Goal: Task Accomplishment & Management: Manage account settings

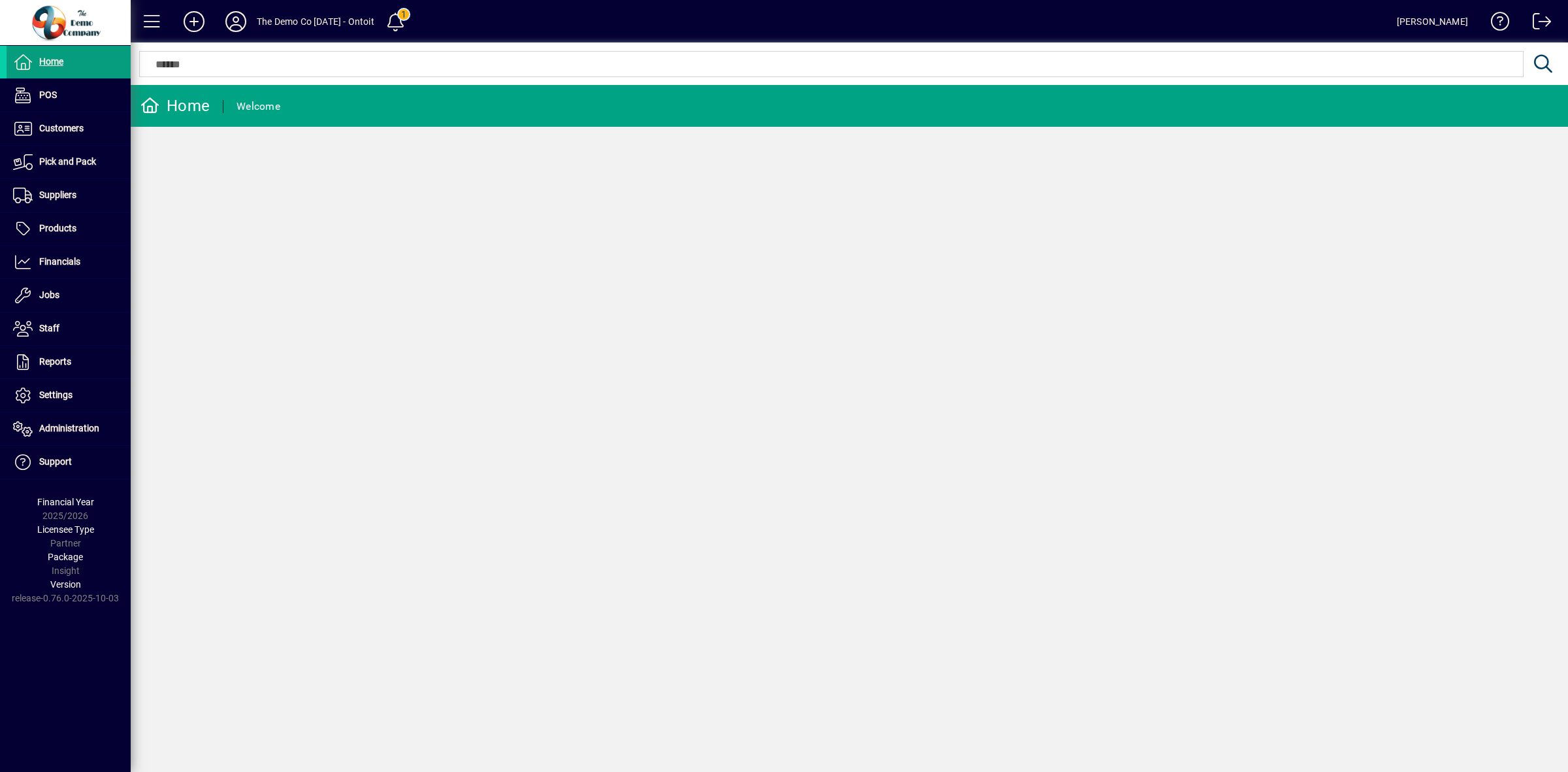
click at [1225, 397] on div "Home Welcome" at bounding box center [849, 428] width 1437 height 687
click at [235, 17] on icon at bounding box center [236, 22] width 26 height 21
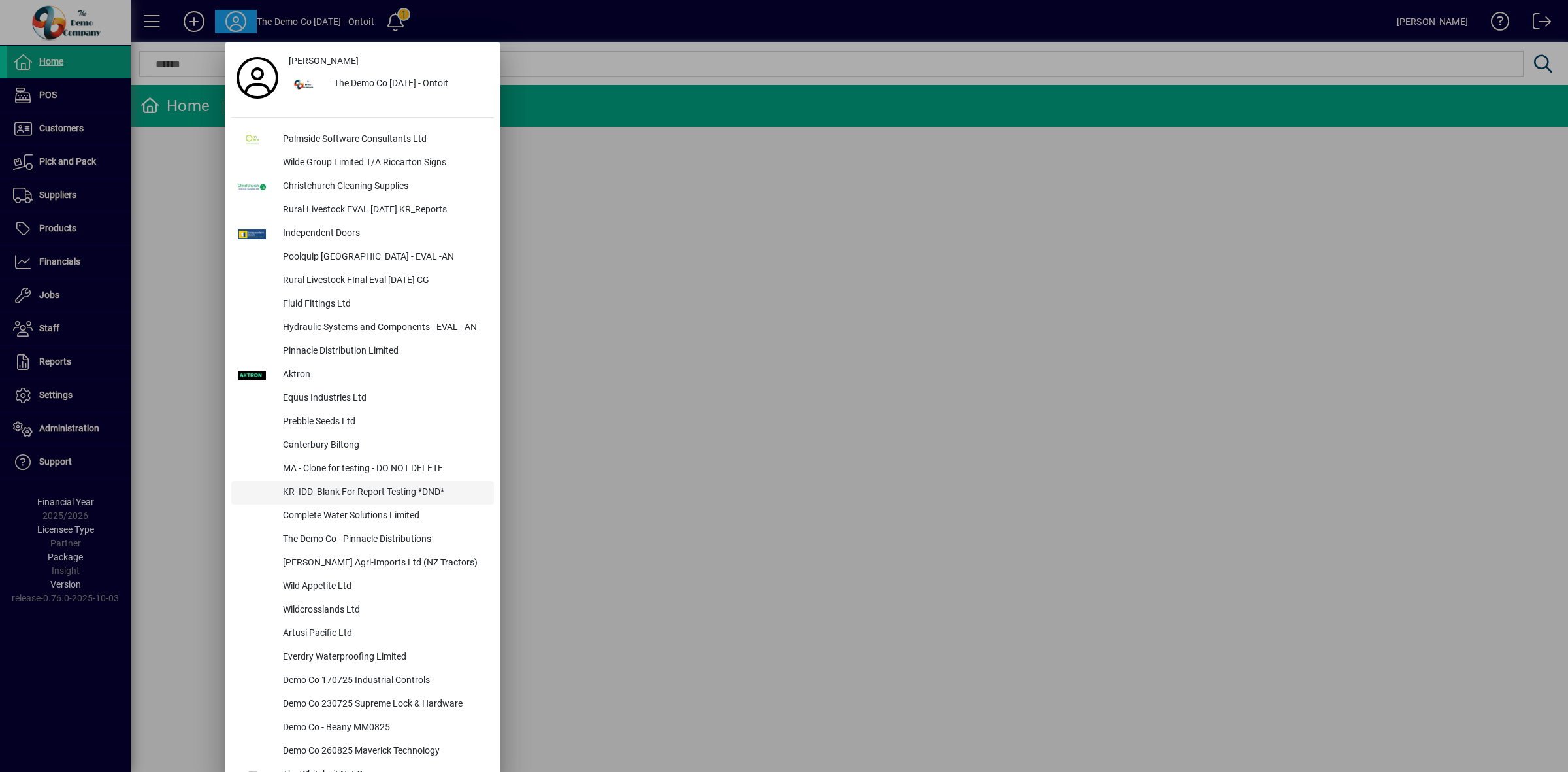
click at [400, 488] on div "KR_IDD_Blank For Report Testing *DND*" at bounding box center [383, 493] width 222 height 24
